Goal: Use online tool/utility: Utilize a website feature to perform a specific function

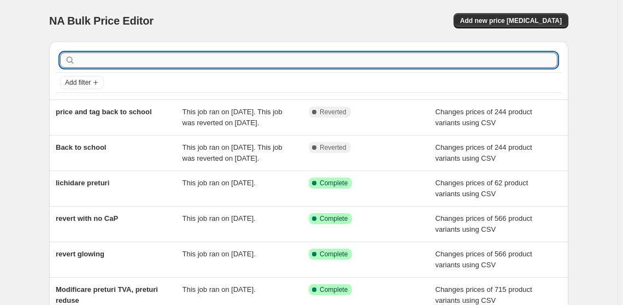
click at [234, 66] on input "text" at bounding box center [318, 59] width 480 height 15
type input "LBC"
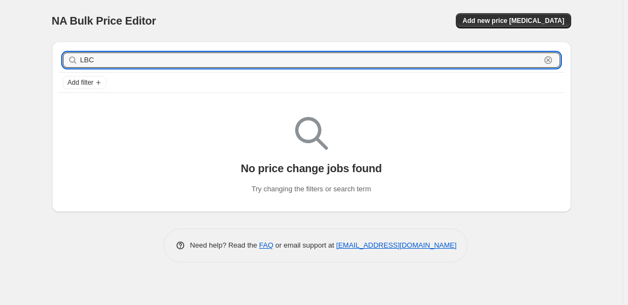
click at [234, 66] on input "LBC" at bounding box center [310, 59] width 460 height 15
type input "Lu"
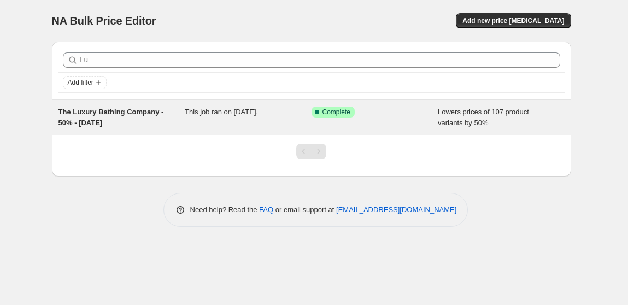
click at [258, 112] on span "This job ran on [DATE]." at bounding box center [221, 112] width 73 height 8
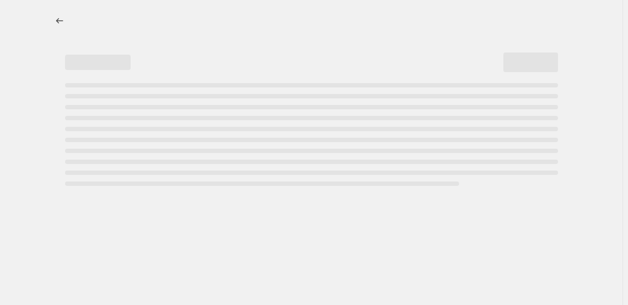
select select "percentage"
select select "collection"
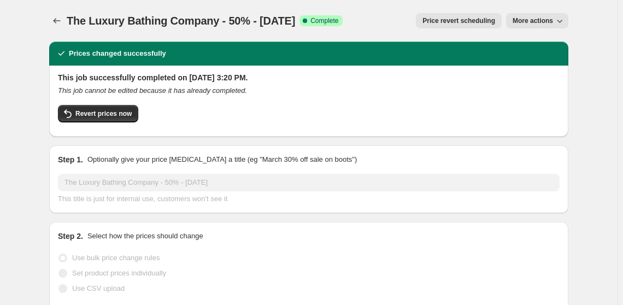
click at [447, 25] on button "Price revert scheduling" at bounding box center [459, 20] width 86 height 15
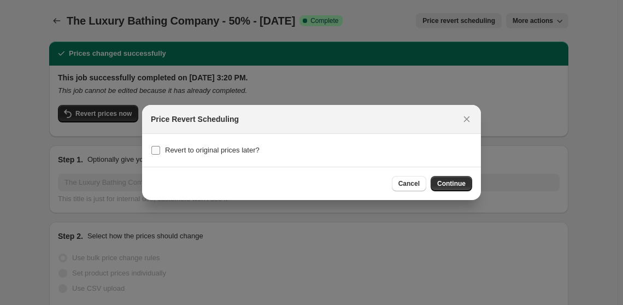
click at [230, 152] on span "Revert to original prices later?" at bounding box center [212, 150] width 94 height 8
click at [160, 152] on input "Revert to original prices later?" at bounding box center [155, 150] width 9 height 9
checkbox input "true"
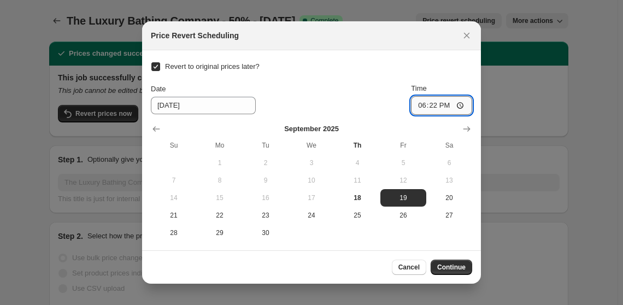
click at [433, 105] on input "18:22" at bounding box center [441, 105] width 61 height 19
click at [447, 105] on input "18:22" at bounding box center [441, 105] width 61 height 19
click at [462, 104] on input "18:22" at bounding box center [441, 105] width 61 height 19
type input "07:00"
click at [445, 269] on span "Continue" at bounding box center [451, 267] width 28 height 9
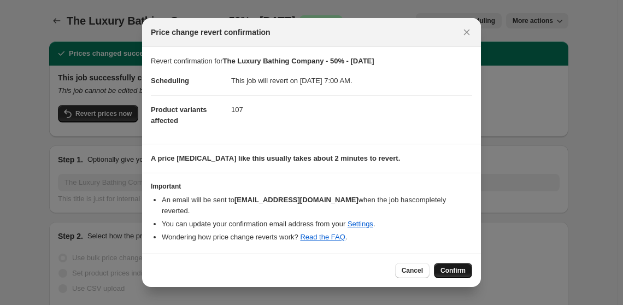
click at [462, 267] on span "Confirm" at bounding box center [452, 270] width 25 height 9
